Goal: Task Accomplishment & Management: Manage account settings

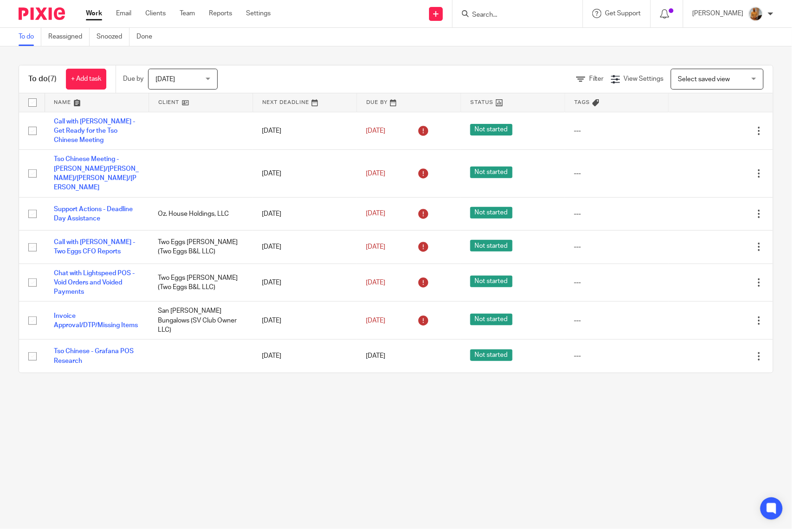
click at [31, 103] on input "checkbox" at bounding box center [33, 103] width 18 height 18
checkbox input "true"
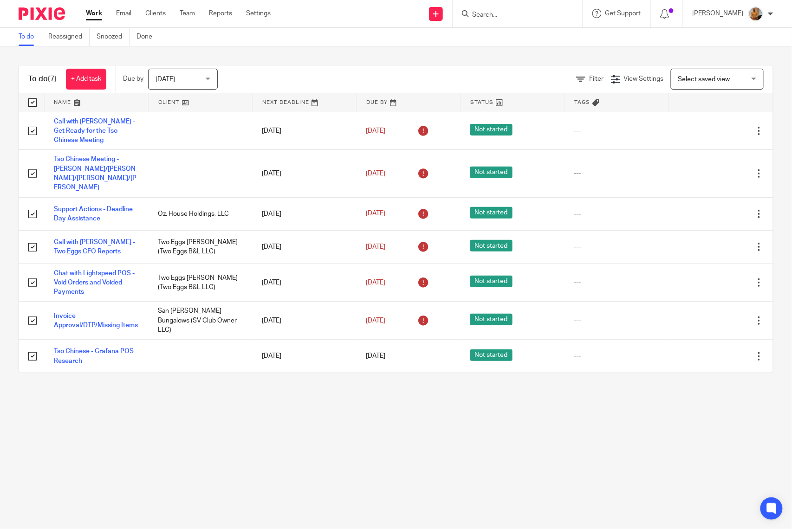
checkbox input "true"
click at [158, 76] on span "Status" at bounding box center [159, 78] width 49 height 19
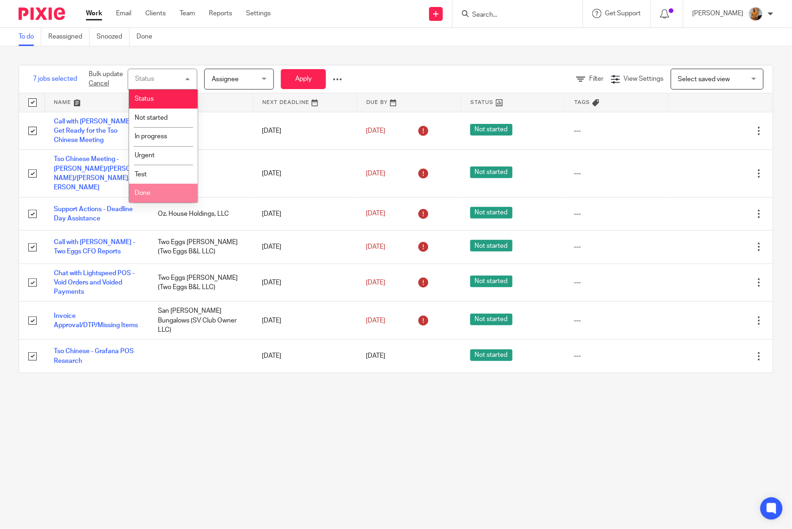
click at [159, 195] on li "Done" at bounding box center [163, 193] width 69 height 19
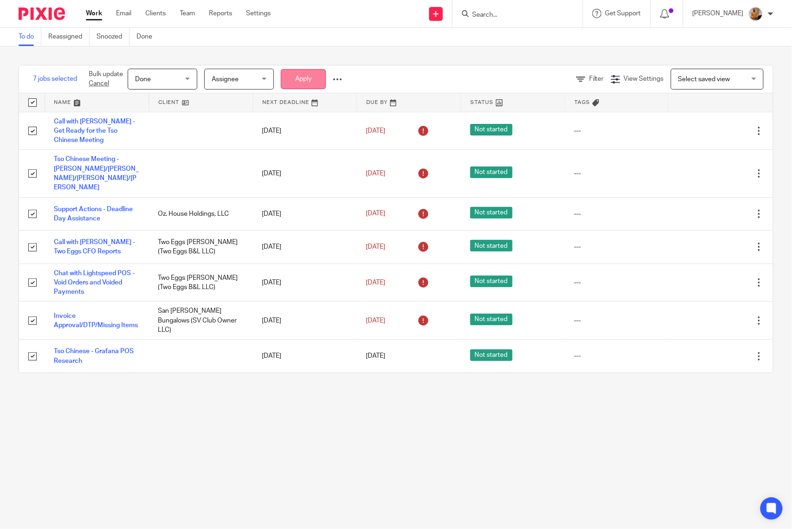
click at [305, 77] on button "Apply" at bounding box center [303, 79] width 45 height 20
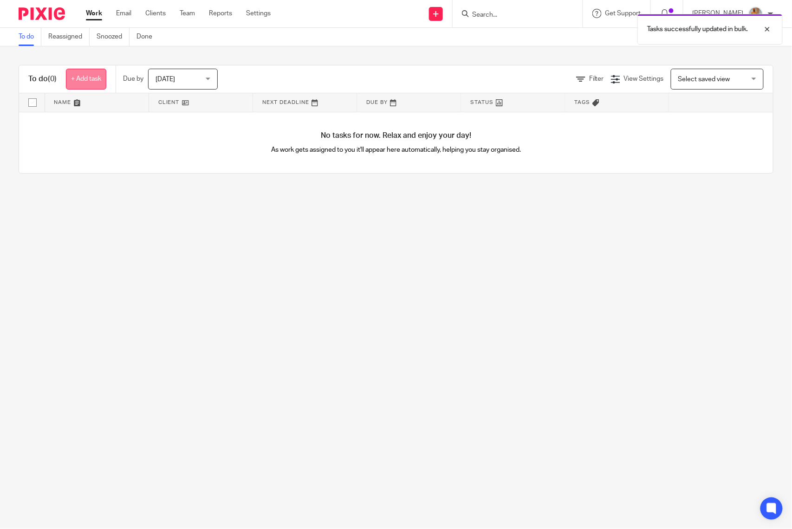
click at [96, 87] on link "+ Add task" at bounding box center [86, 79] width 40 height 21
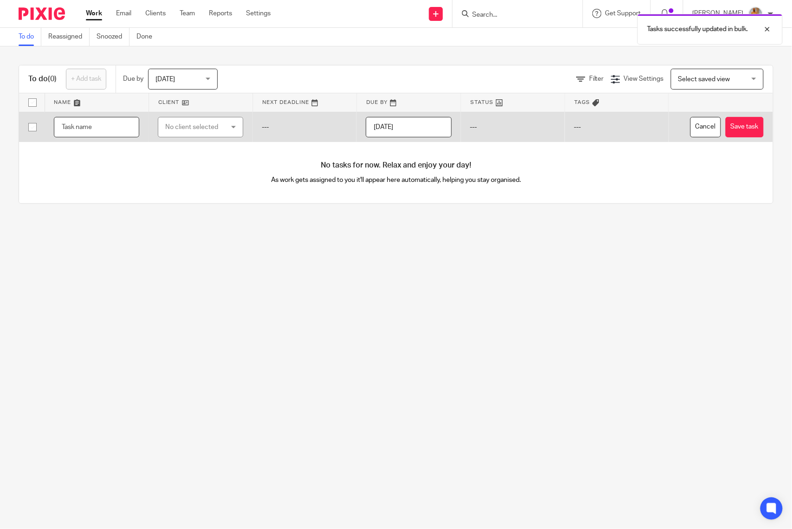
click at [101, 132] on input "text" at bounding box center [96, 127] width 85 height 21
type input "Call with [PERSON_NAME] - Gameplan for the day about CFO Reports"
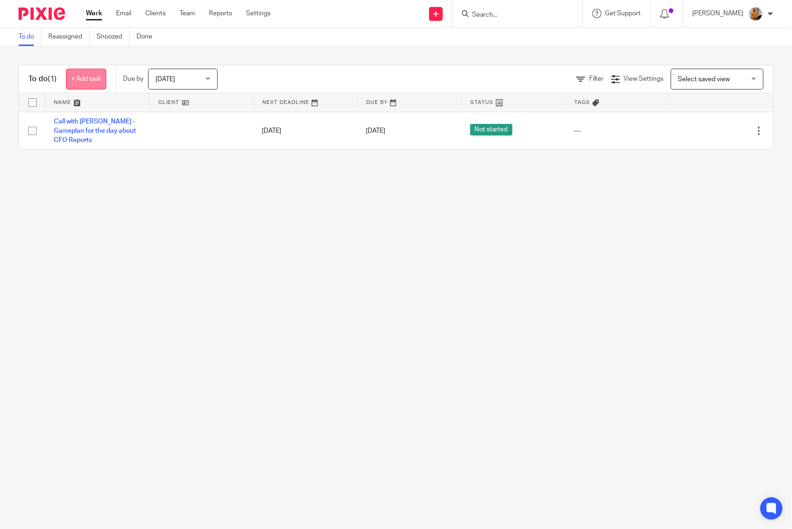
click at [86, 82] on link "+ Add task" at bounding box center [86, 79] width 40 height 21
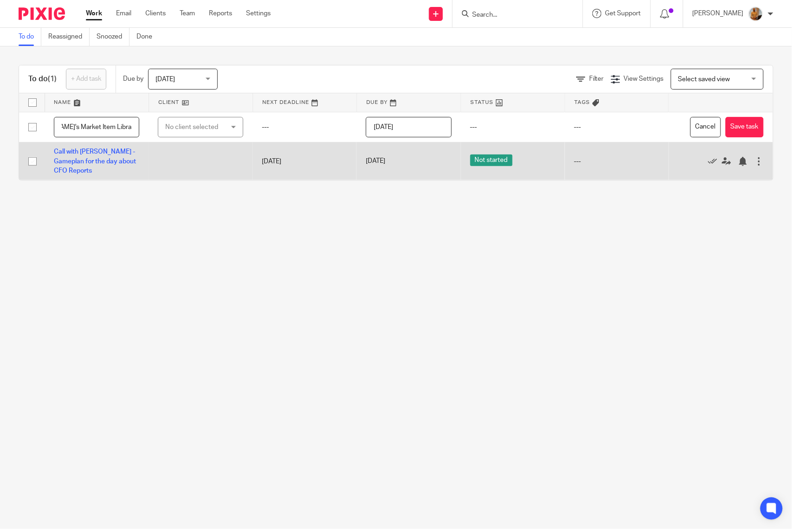
scroll to position [0, 42]
type input "Daniel's Market Item Library Clean Up"
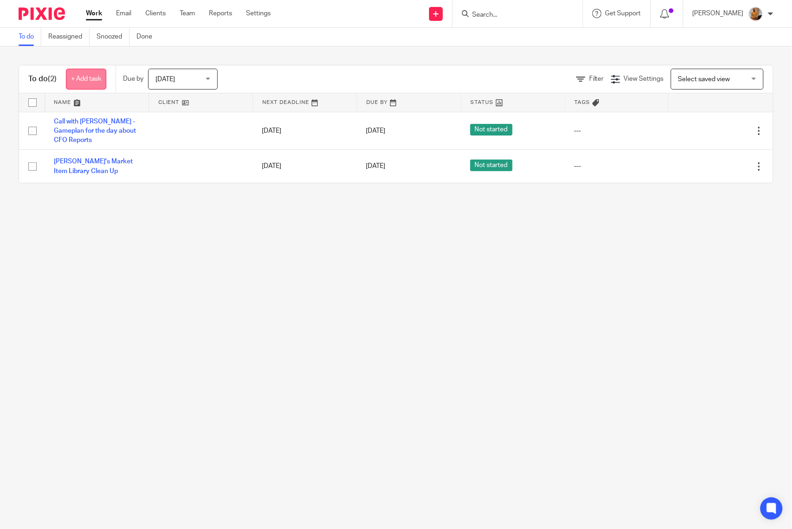
click at [90, 71] on link "+ Add task" at bounding box center [86, 79] width 40 height 21
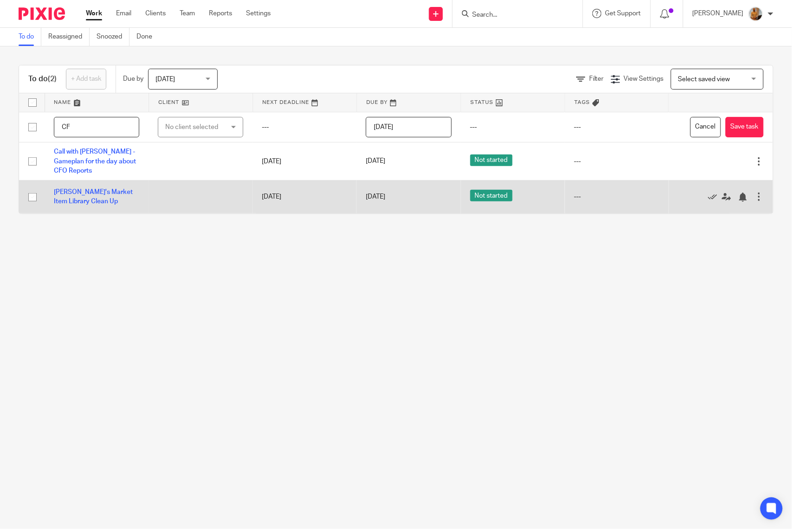
type input "C"
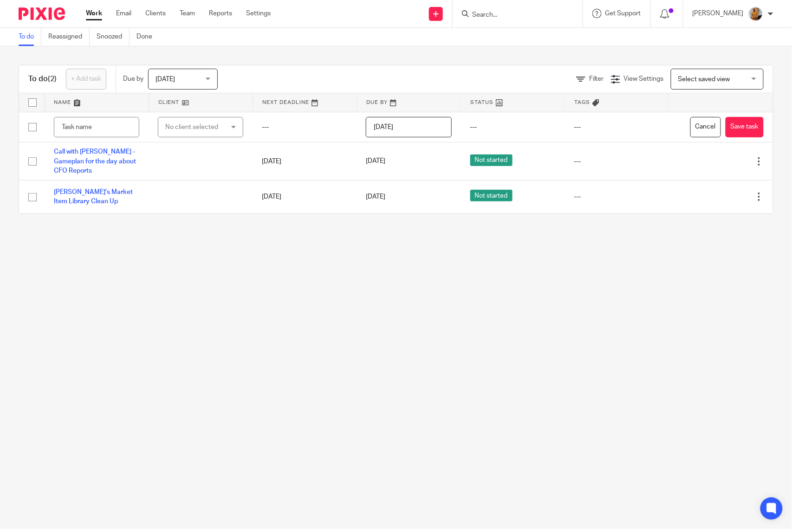
click at [121, 298] on main "To do Reassigned Snoozed Done To do (2) + Add task Due by Today Today Today Tom…" at bounding box center [396, 264] width 792 height 529
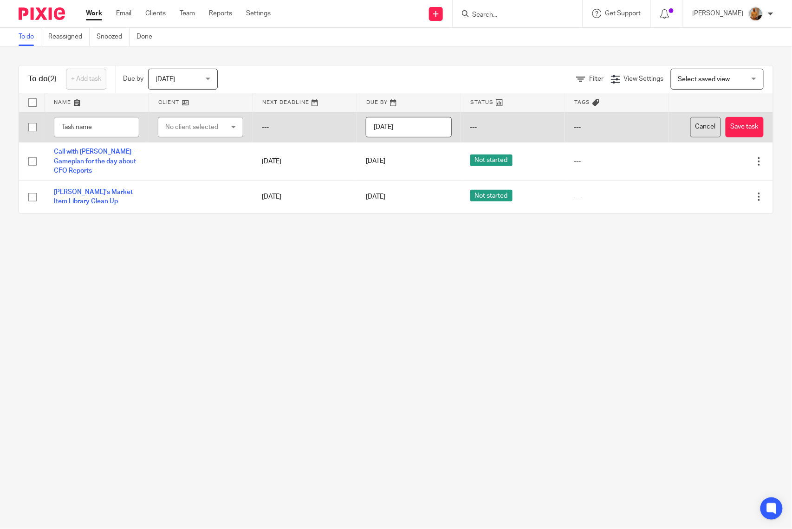
click at [691, 130] on button "Cancel" at bounding box center [705, 127] width 31 height 21
